Goal: Information Seeking & Learning: Check status

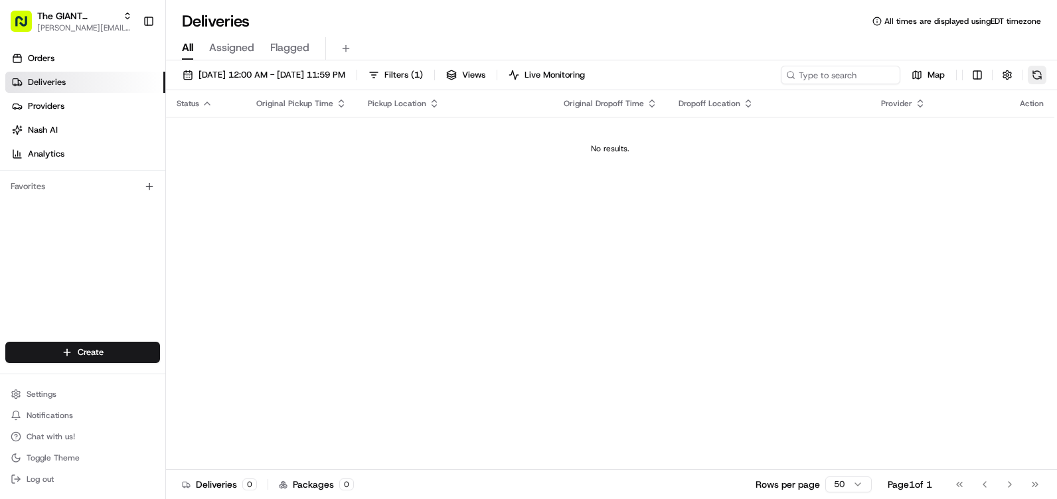
click at [1034, 82] on button at bounding box center [1037, 75] width 19 height 19
click at [429, 70] on button "Filters ( 1 )" at bounding box center [395, 75] width 66 height 19
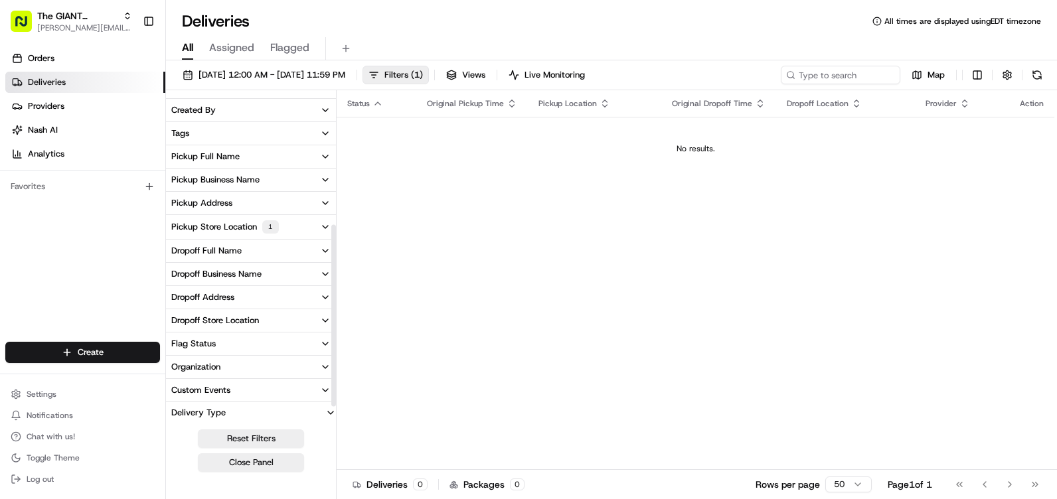
scroll to position [273, 0]
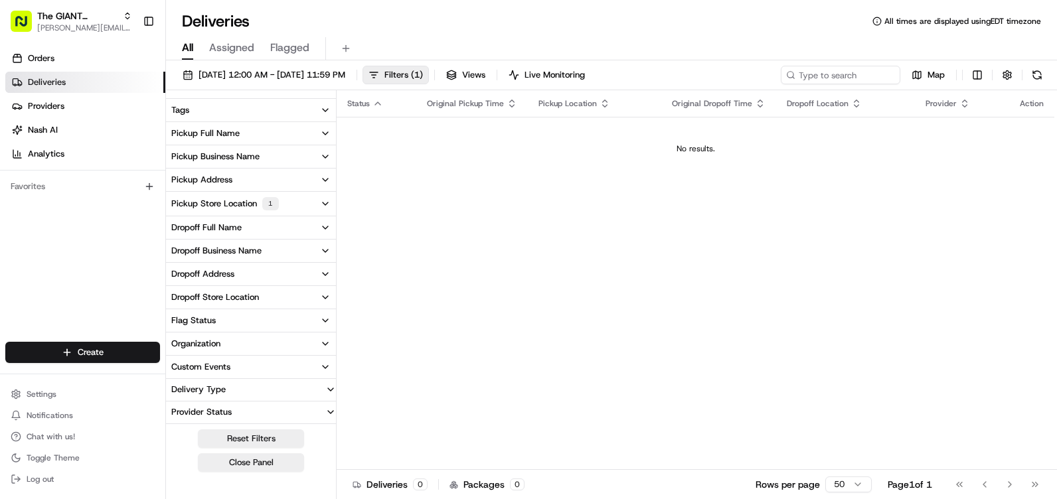
click at [267, 208] on div "1" at bounding box center [270, 203] width 17 height 13
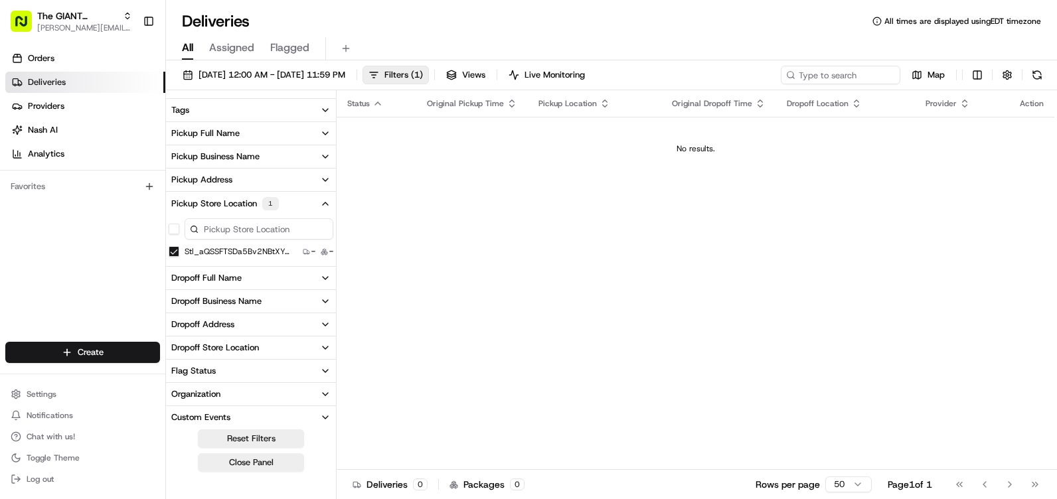
click at [293, 238] on input at bounding box center [259, 228] width 149 height 21
drag, startPoint x: 167, startPoint y: 225, endPoint x: 174, endPoint y: 228, distance: 8.0
click at [167, 225] on div "6294" at bounding box center [251, 229] width 170 height 27
click at [175, 230] on button "button" at bounding box center [174, 229] width 11 height 11
click at [175, 253] on button "stl_aQSSFTSDa5Bv2NBtXYdqR4" at bounding box center [174, 251] width 11 height 11
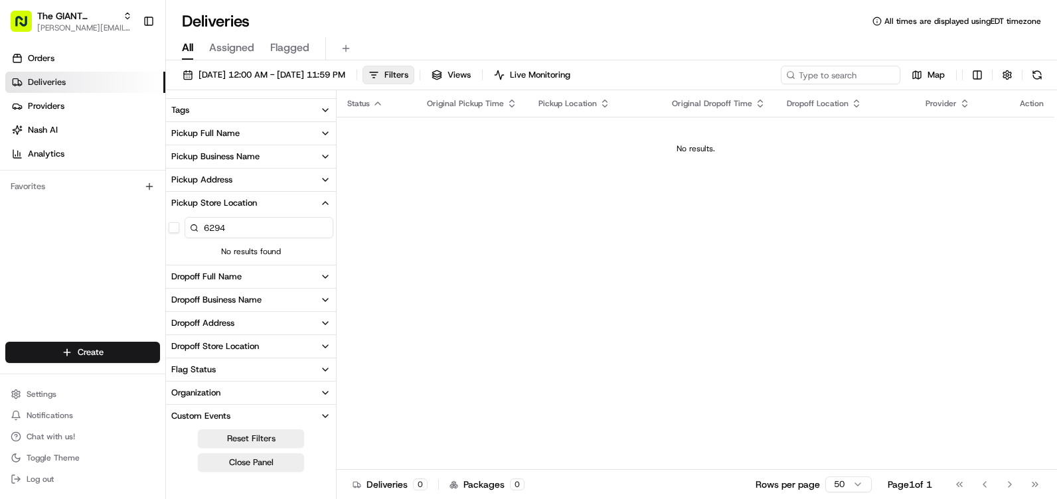
click at [260, 222] on input "6294" at bounding box center [259, 227] width 149 height 21
type input "6"
type input "-6294"
click at [172, 228] on button "button" at bounding box center [174, 227] width 11 height 11
click at [266, 228] on input "-6294" at bounding box center [259, 227] width 149 height 21
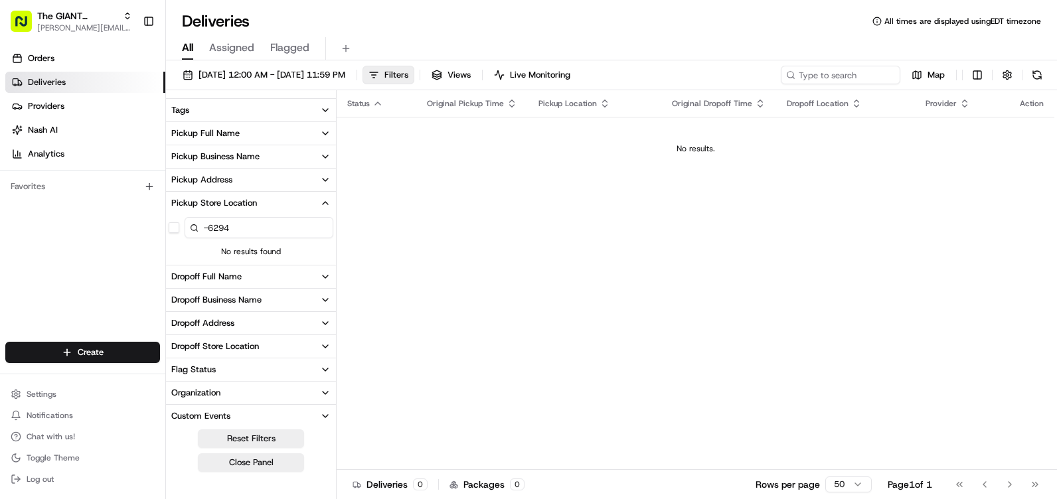
drag, startPoint x: 262, startPoint y: 229, endPoint x: 192, endPoint y: 225, distance: 69.8
click at [192, 225] on div "-6294" at bounding box center [259, 227] width 149 height 21
click at [325, 198] on icon "button" at bounding box center [325, 203] width 11 height 11
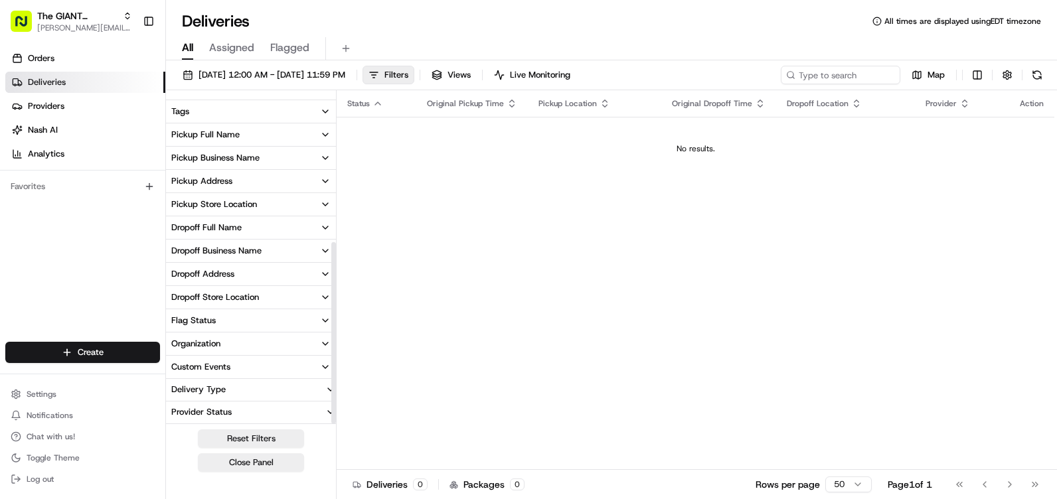
click at [323, 204] on icon "button" at bounding box center [325, 204] width 5 height 3
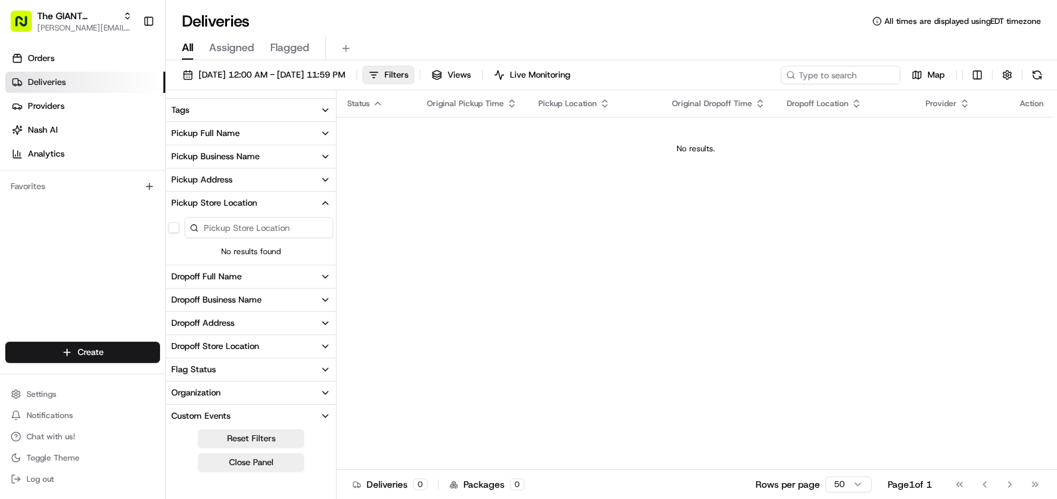
click at [299, 236] on input at bounding box center [259, 227] width 149 height 21
type input "6"
click at [328, 198] on icon "button" at bounding box center [325, 203] width 11 height 11
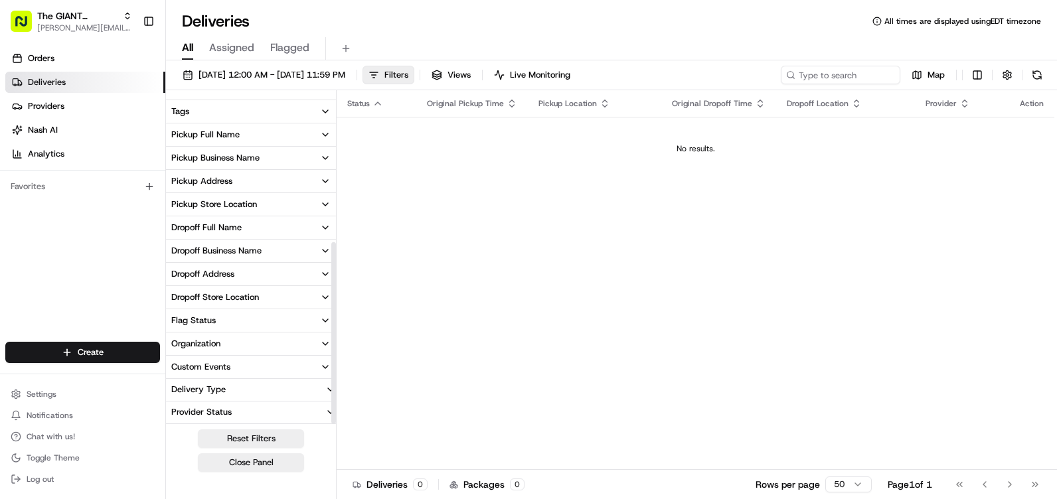
scroll to position [271, 0]
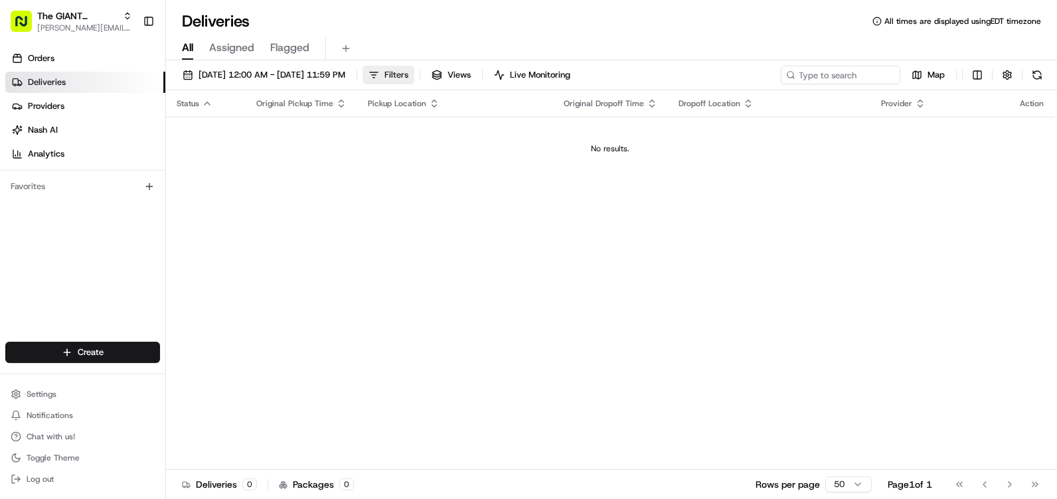
click at [408, 77] on span "Filters" at bounding box center [396, 75] width 24 height 12
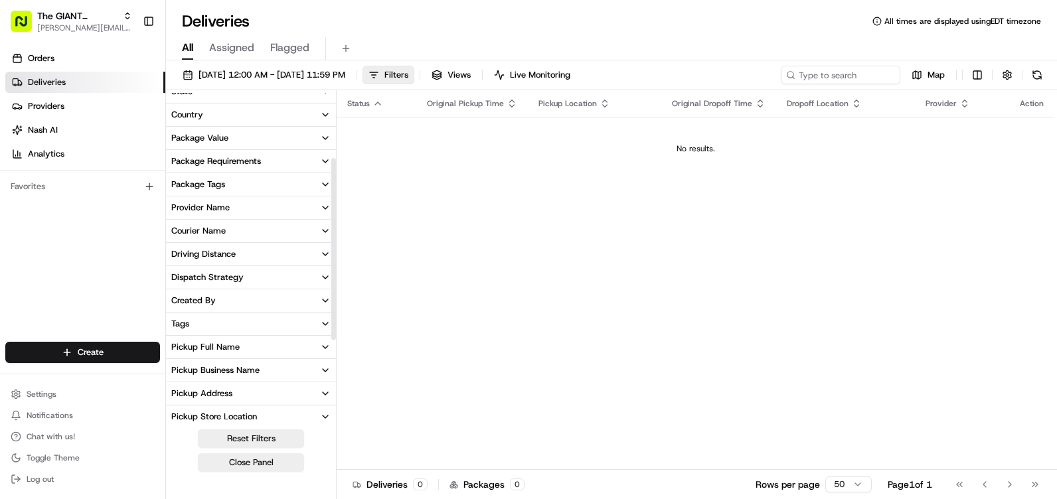
scroll to position [199, 0]
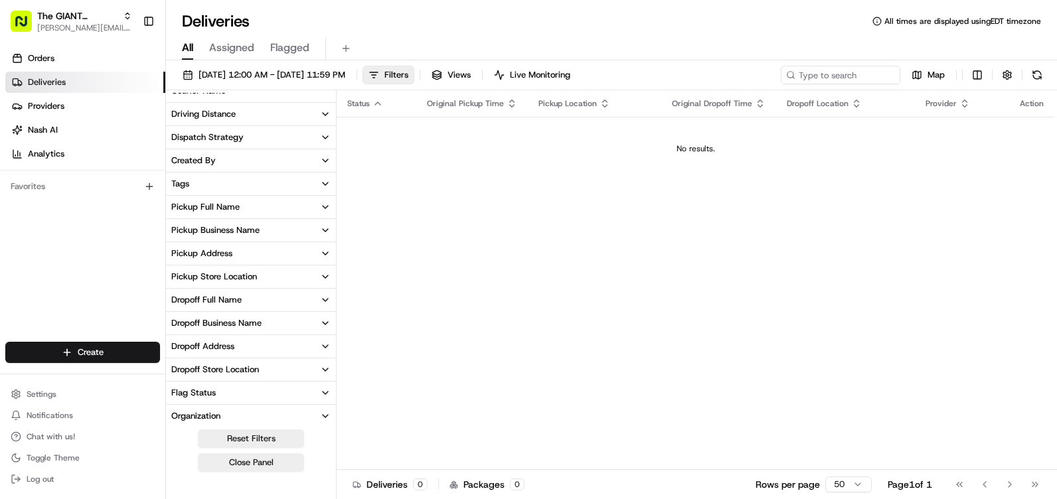
click at [254, 284] on button "Pickup Store Location" at bounding box center [251, 277] width 170 height 23
click at [267, 297] on input at bounding box center [259, 301] width 149 height 21
click at [306, 276] on button "Pickup Store Location" at bounding box center [251, 277] width 170 height 23
click at [268, 255] on button "Pickup Address" at bounding box center [251, 253] width 170 height 23
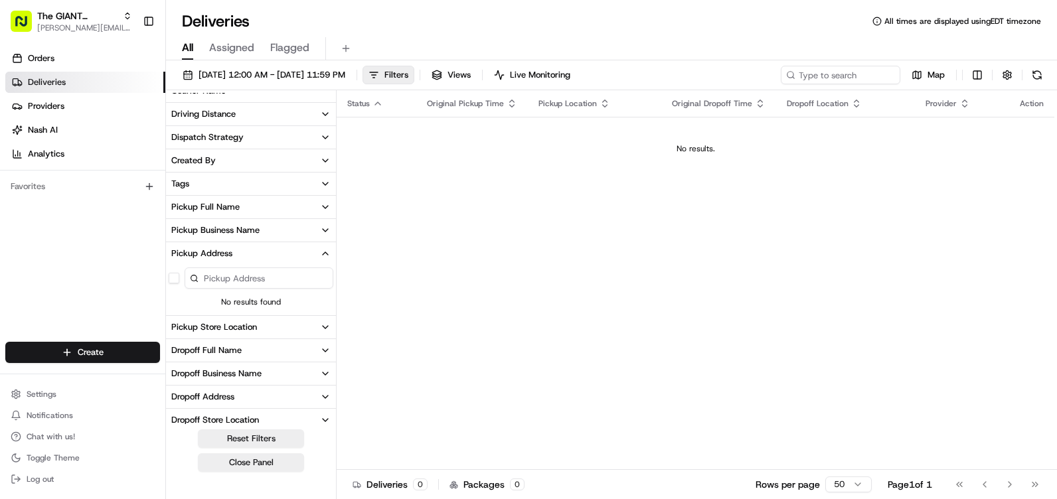
click at [266, 258] on button "Pickup Address" at bounding box center [251, 253] width 170 height 23
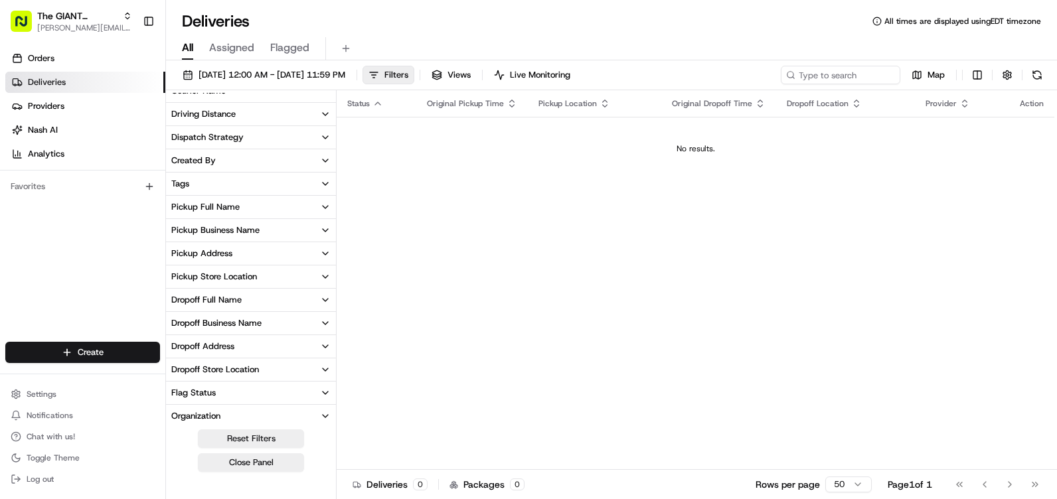
click at [266, 256] on button "Pickup Address" at bounding box center [251, 253] width 170 height 23
click at [267, 284] on input at bounding box center [259, 277] width 149 height 21
type input "1255 c"
click at [221, 469] on button "Close Panel" at bounding box center [251, 462] width 106 height 19
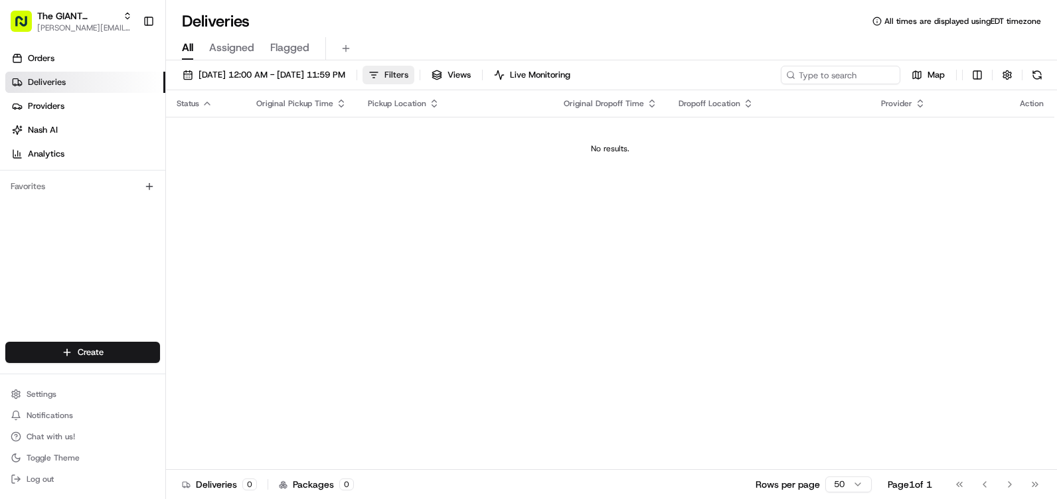
click at [463, 65] on div "[DATE] 12:00 AM - [DATE] 11:59 PM Filters Views Live Monitoring Map Status Orig…" at bounding box center [611, 280] width 891 height 441
click at [414, 67] on button "Filters" at bounding box center [388, 75] width 52 height 19
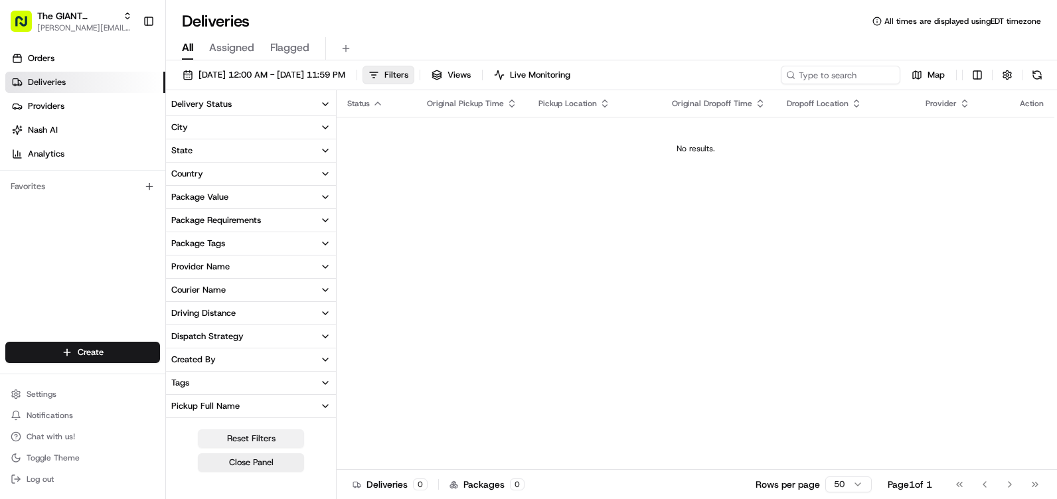
click at [256, 442] on button "Reset Filters" at bounding box center [251, 438] width 106 height 19
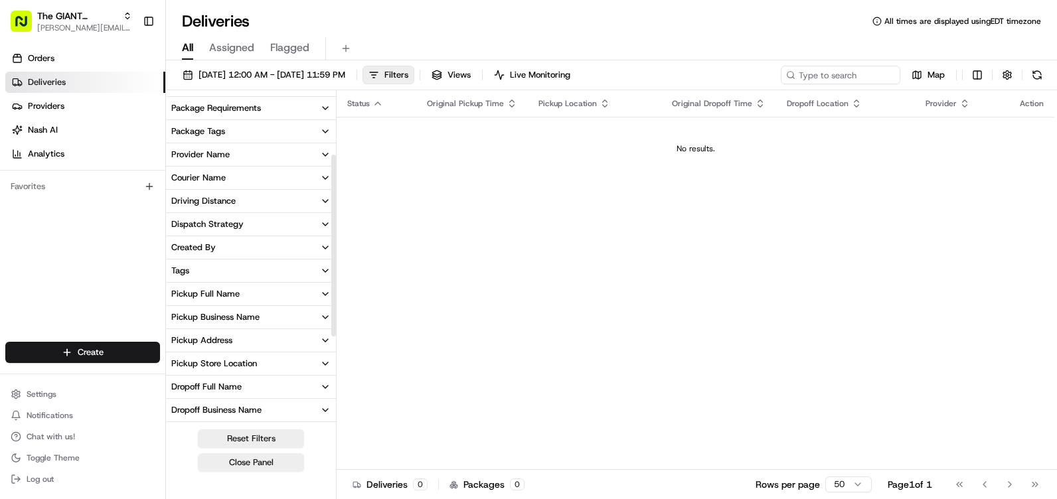
scroll to position [133, 0]
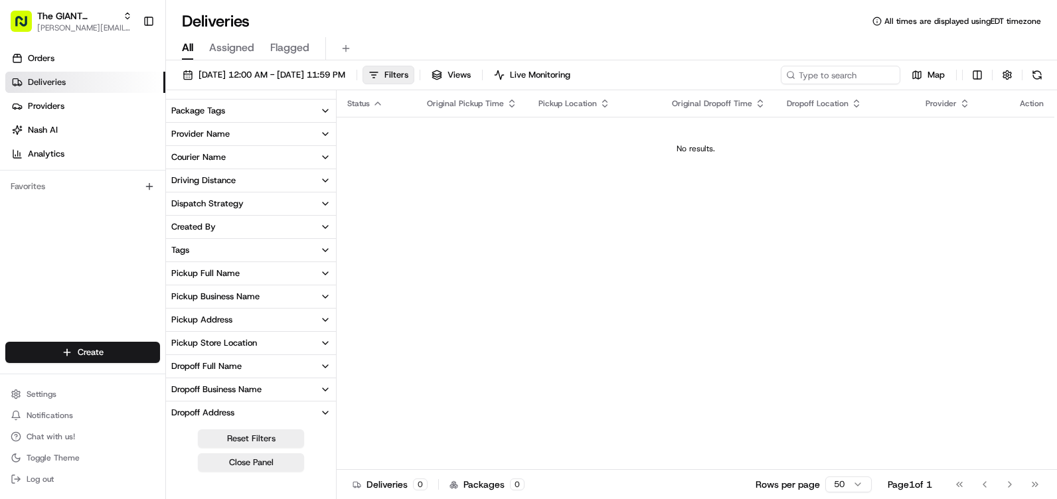
click at [236, 346] on div "Pickup Store Location" at bounding box center [214, 343] width 86 height 12
click at [253, 373] on input at bounding box center [259, 367] width 149 height 21
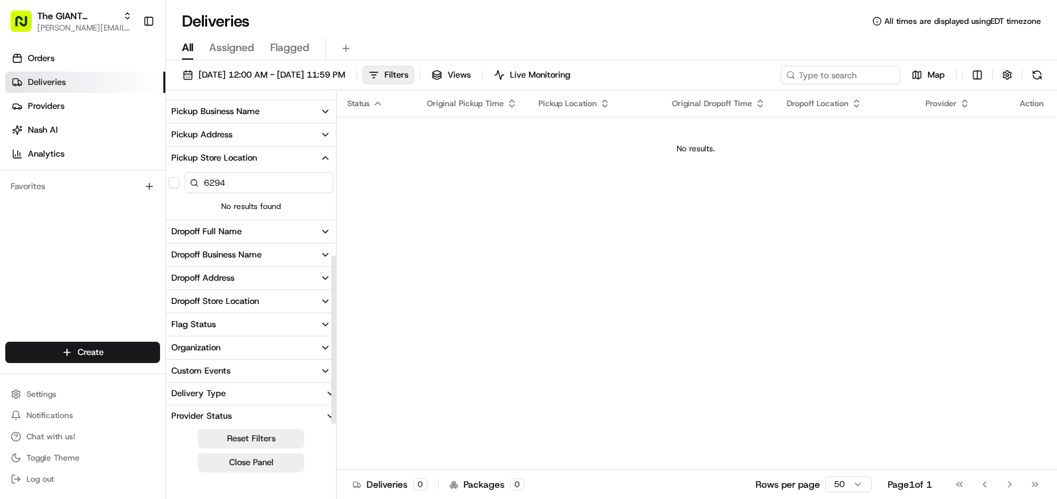
scroll to position [322, 0]
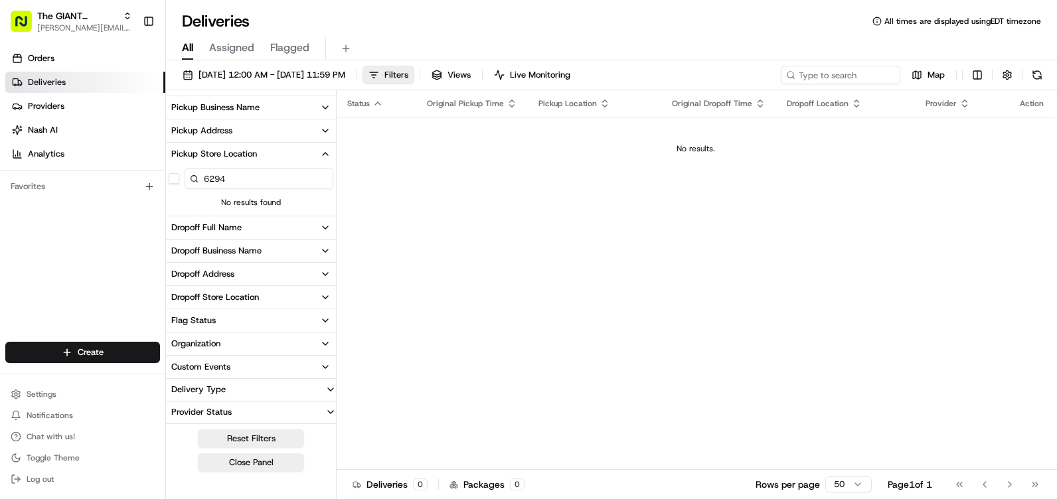
type input "6294"
click at [230, 382] on button "Delivery Type" at bounding box center [251, 389] width 170 height 21
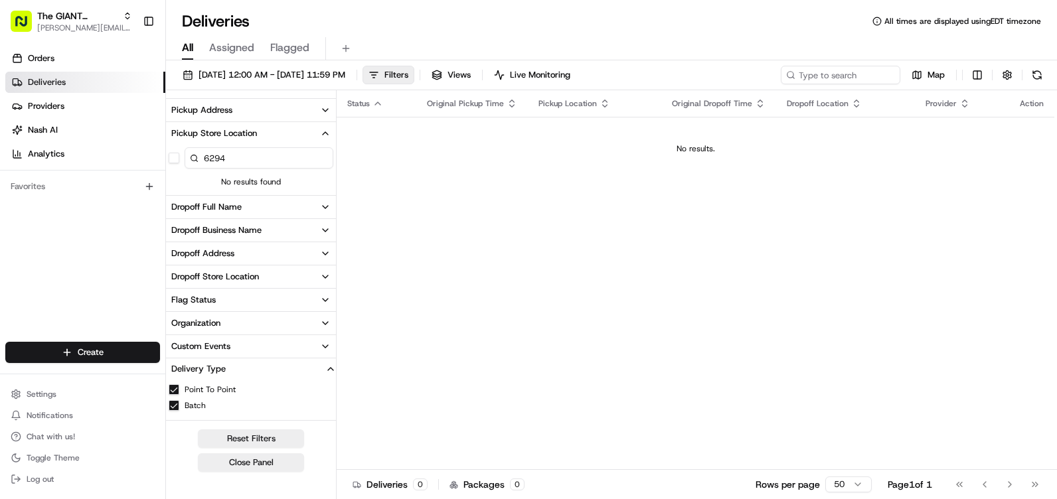
scroll to position [362, 0]
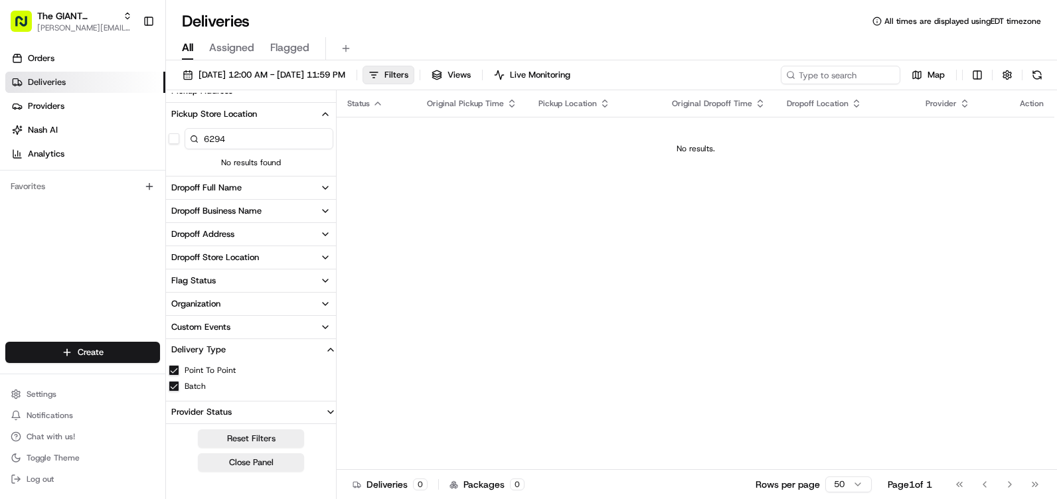
click at [256, 344] on button "Delivery Type" at bounding box center [251, 349] width 170 height 21
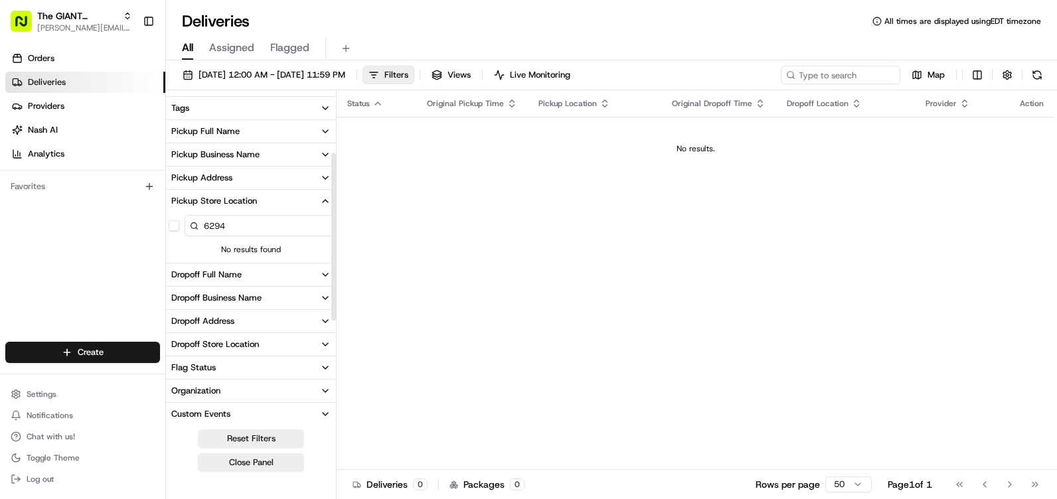
scroll to position [0, 0]
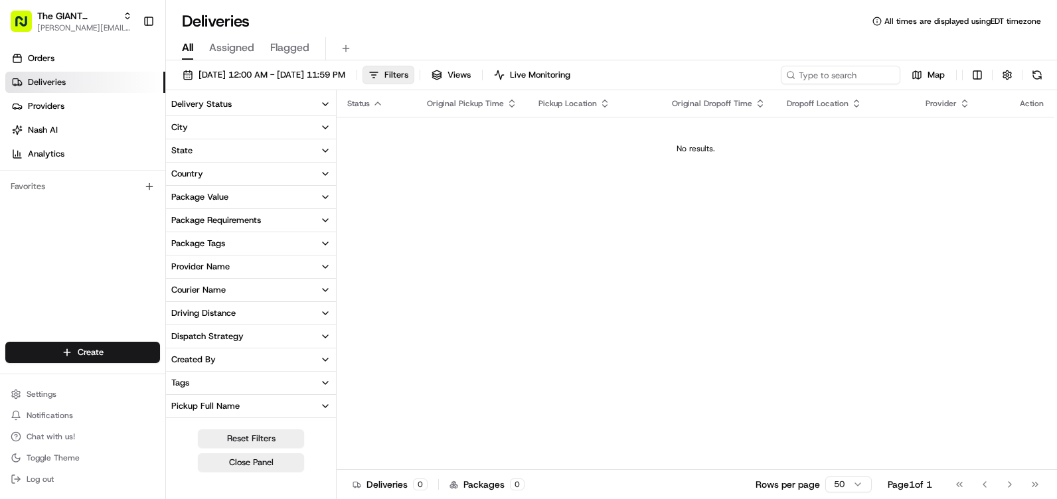
click at [230, 169] on button "Country" at bounding box center [251, 174] width 170 height 23
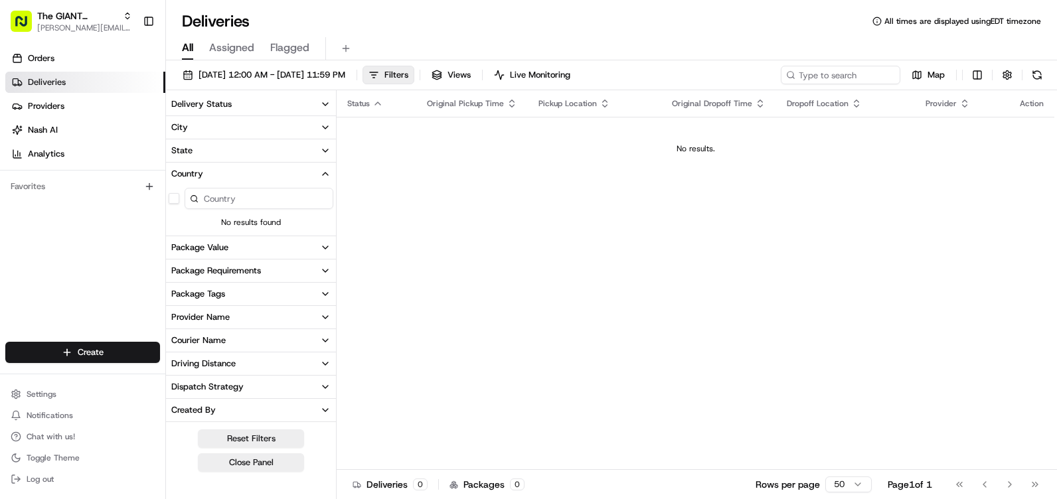
click at [212, 147] on button "State" at bounding box center [251, 150] width 170 height 23
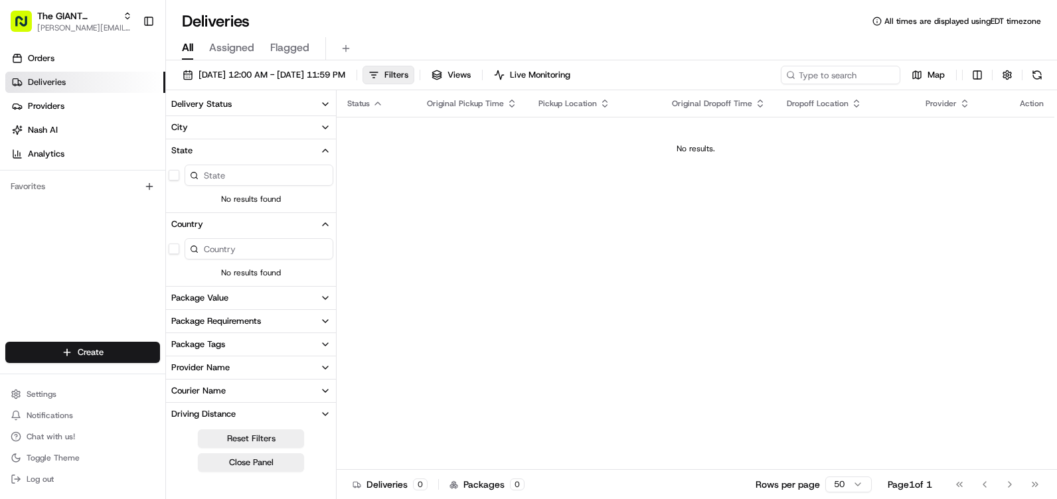
click at [230, 175] on input at bounding box center [259, 175] width 149 height 21
type input "[US_STATE]"
